Goal: Task Accomplishment & Management: Manage account settings

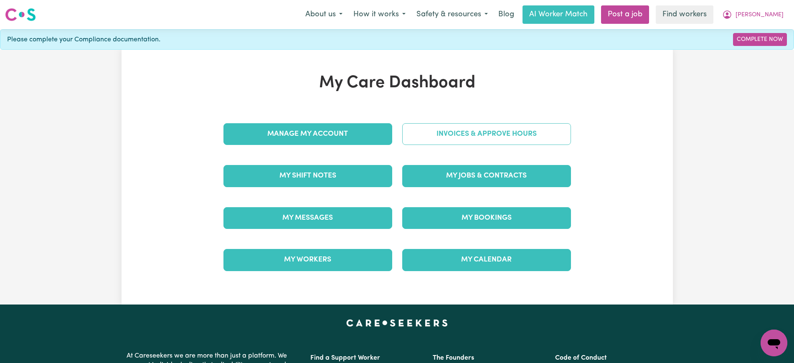
click at [447, 126] on link "Invoices & Approve Hours" at bounding box center [486, 134] width 169 height 22
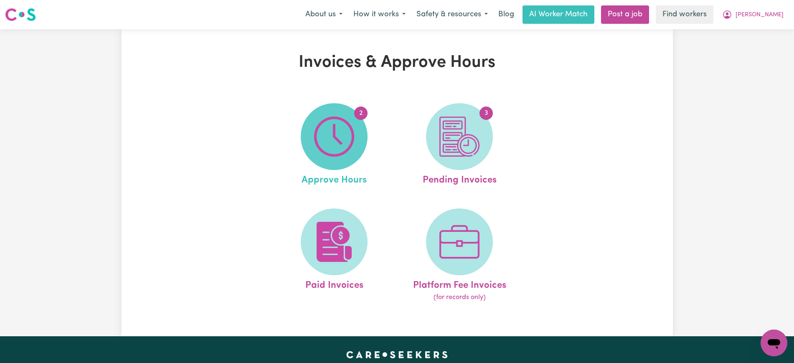
click at [334, 142] on img at bounding box center [334, 137] width 40 height 40
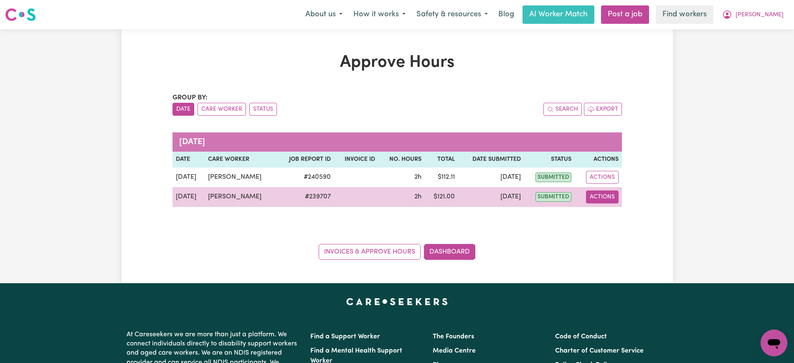
click at [611, 201] on button "Actions" at bounding box center [602, 197] width 33 height 13
click at [616, 218] on link "View Job Report" at bounding box center [622, 216] width 71 height 17
select select "pm"
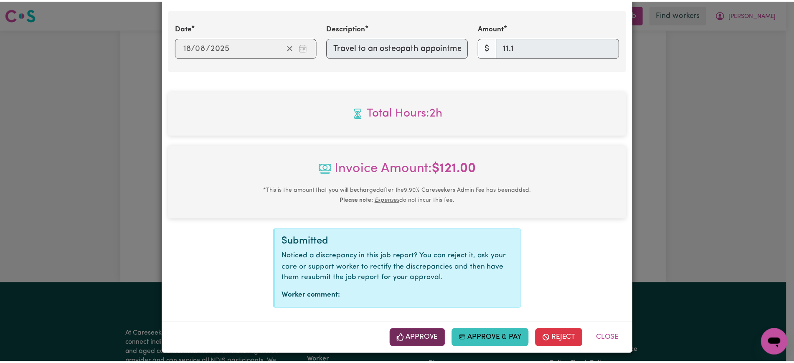
scroll to position [343, 0]
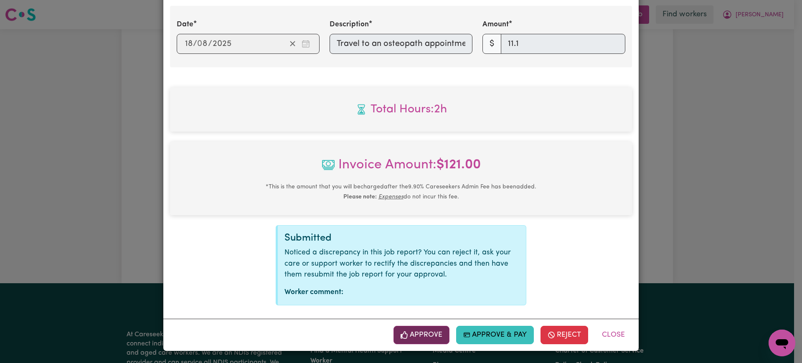
click at [435, 337] on button "Approve" at bounding box center [422, 335] width 56 height 18
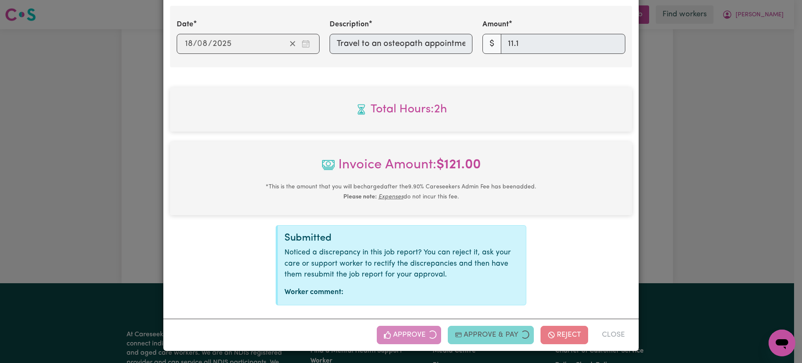
click at [723, 200] on div "Job Report # 239707 - [PERSON_NAME] Summary Job report # 239707 Client name: [P…" at bounding box center [401, 181] width 802 height 363
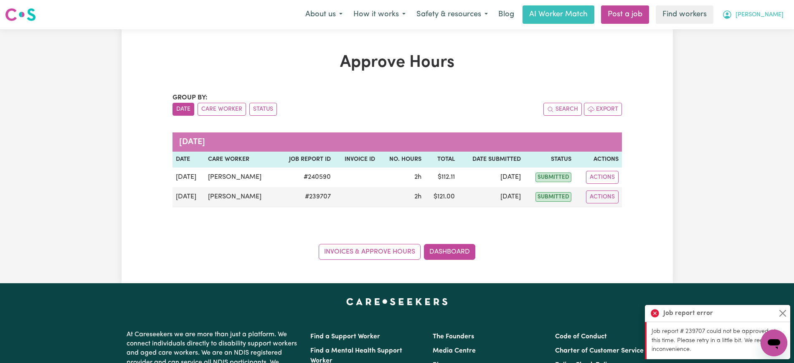
drag, startPoint x: 767, startPoint y: 10, endPoint x: 761, endPoint y: 22, distance: 13.1
click at [766, 10] on button "[PERSON_NAME]" at bounding box center [753, 15] width 72 height 18
click at [758, 46] on link "Logout" at bounding box center [756, 48] width 66 height 16
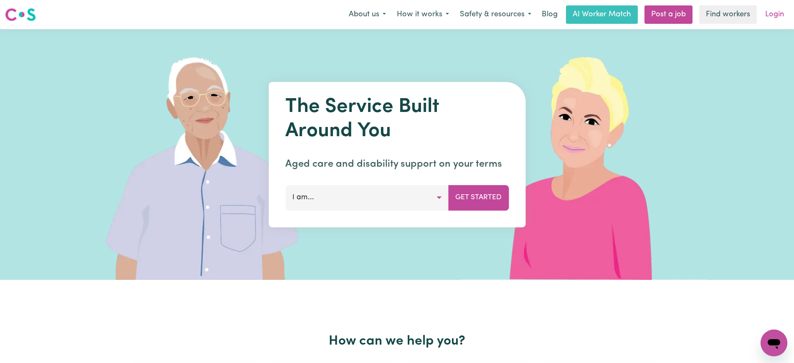
click at [780, 18] on link "Login" at bounding box center [774, 14] width 29 height 18
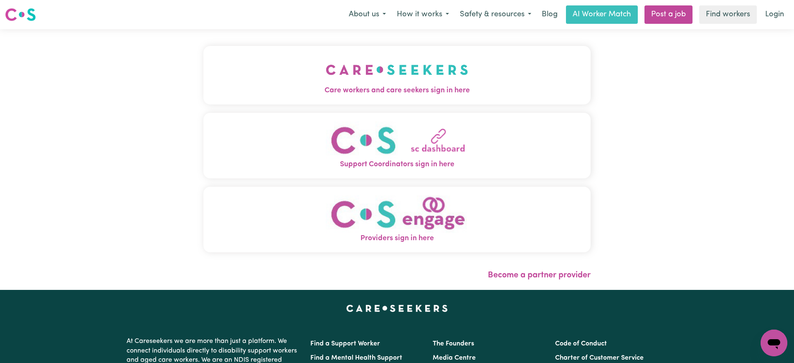
click at [307, 84] on button "Care workers and care seekers sign in here" at bounding box center [396, 75] width 387 height 58
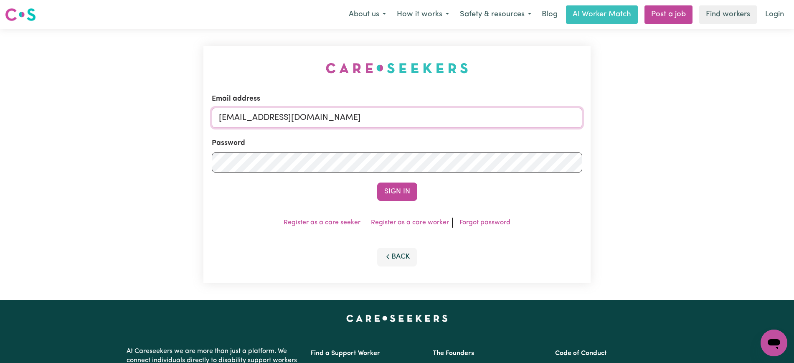
drag, startPoint x: 411, startPoint y: 114, endPoint x: 66, endPoint y: 110, distance: 345.1
click at [70, 114] on div "Email address [EMAIL_ADDRESS][DOMAIN_NAME] Password Sign In Register as a care …" at bounding box center [397, 164] width 794 height 271
type input "[PERSON_NAME][EMAIL_ADDRESS][DOMAIN_NAME]"
click at [377, 183] on button "Sign In" at bounding box center [397, 192] width 40 height 18
